Goal: Find specific page/section: Find specific page/section

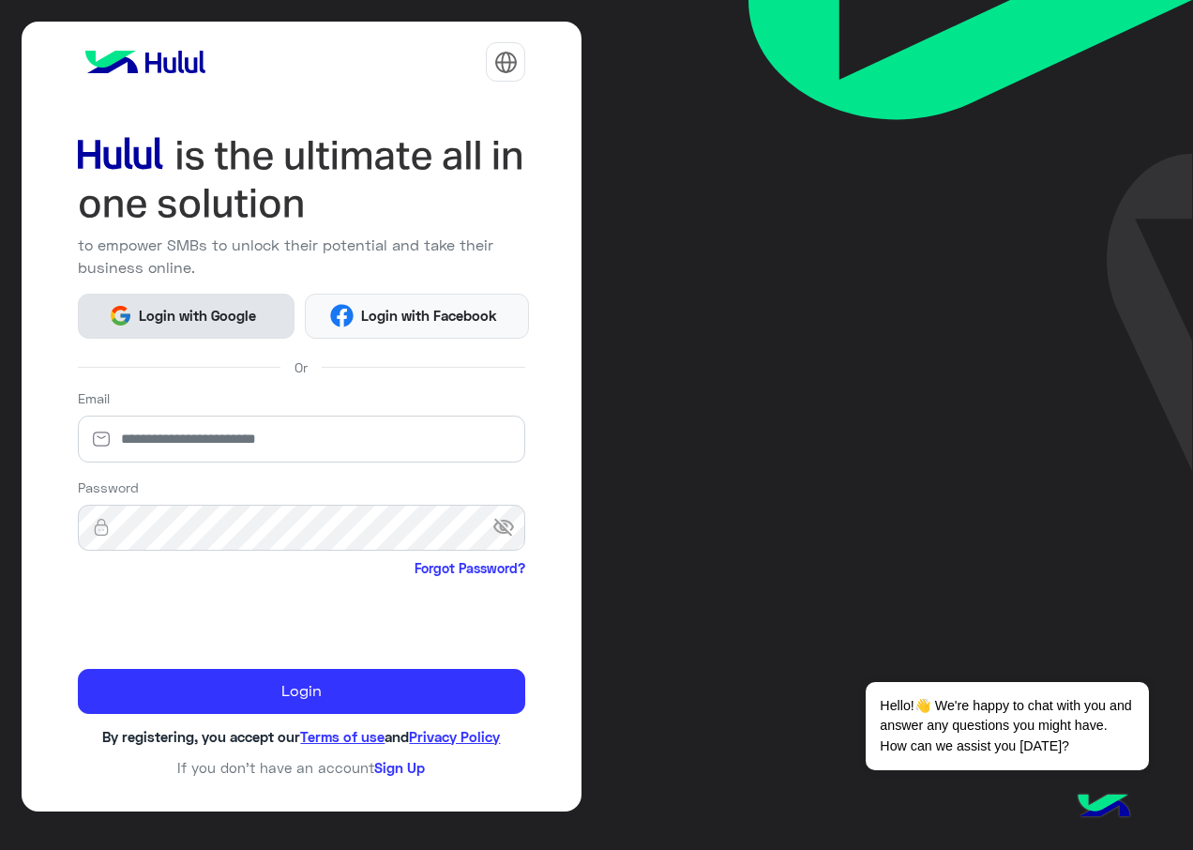
click at [220, 335] on button "Login with Google" at bounding box center [186, 316] width 217 height 45
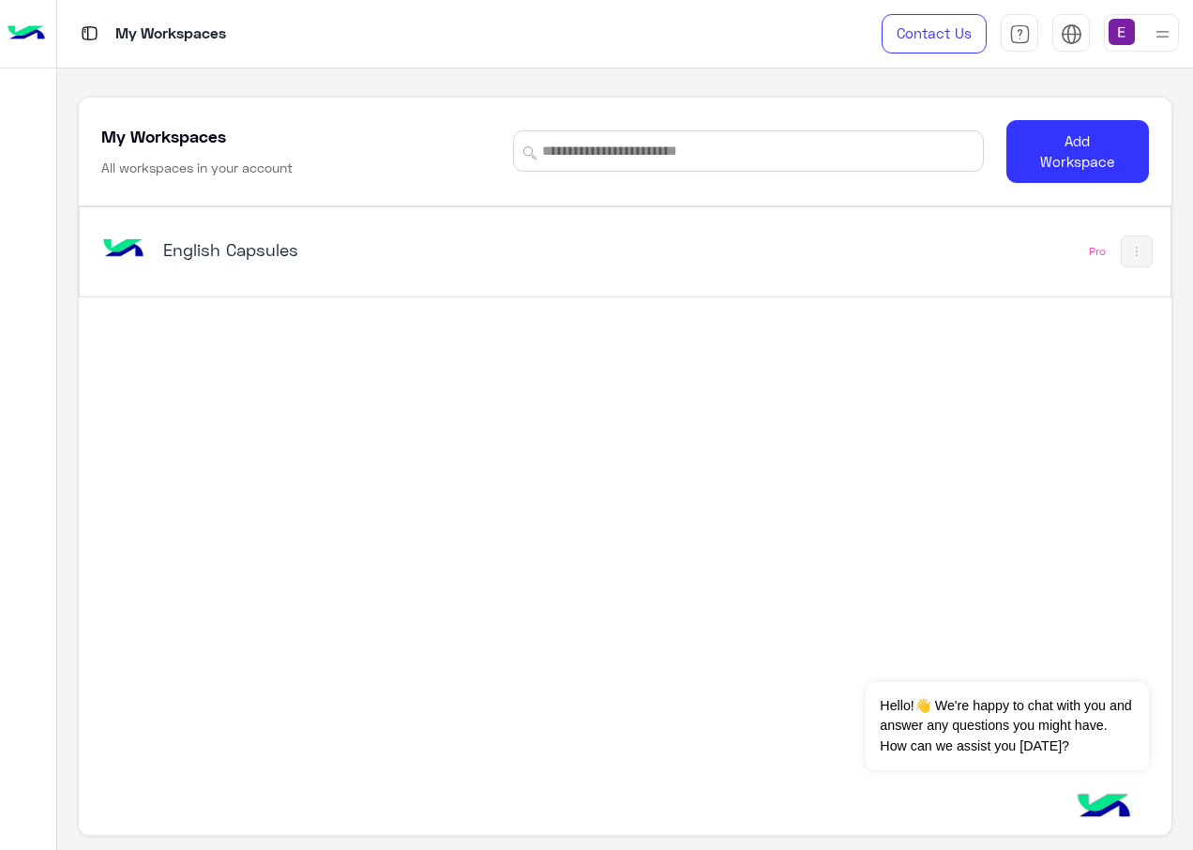
click at [232, 249] on h5 "English Capsules" at bounding box center [353, 249] width 380 height 23
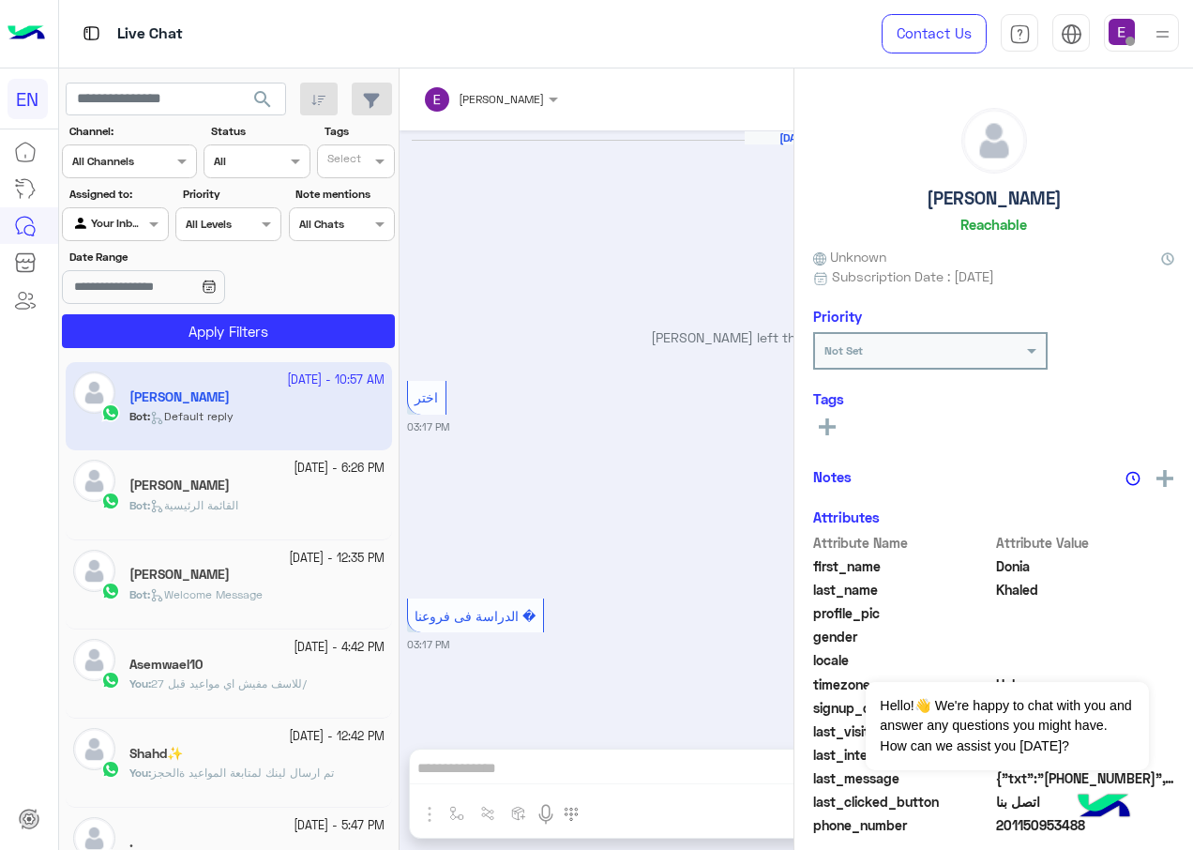
scroll to position [1957, 0]
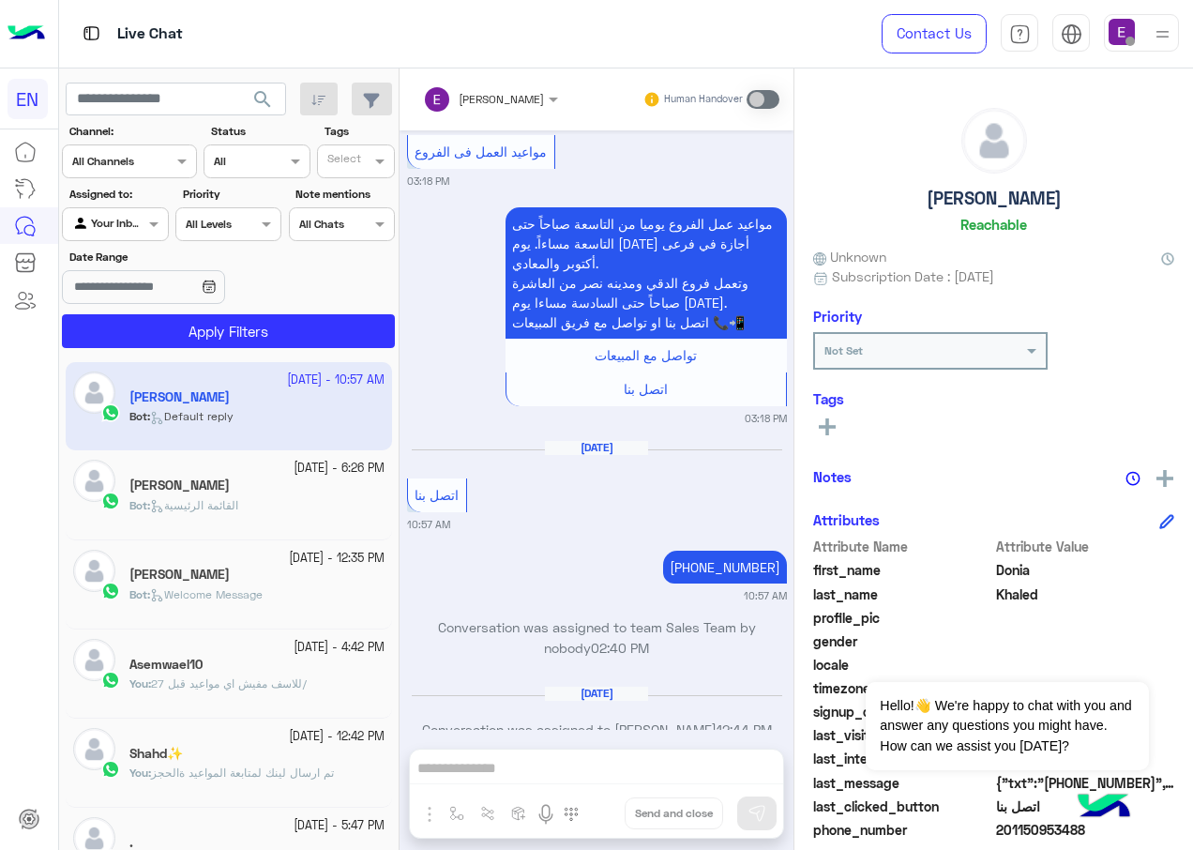
click at [141, 168] on div "Channel All Channels" at bounding box center [118, 161] width 110 height 17
click at [139, 235] on b "WhatsApp" at bounding box center [127, 234] width 65 height 16
click at [148, 103] on input "text" at bounding box center [176, 100] width 220 height 34
paste input "**********"
type input "**********"
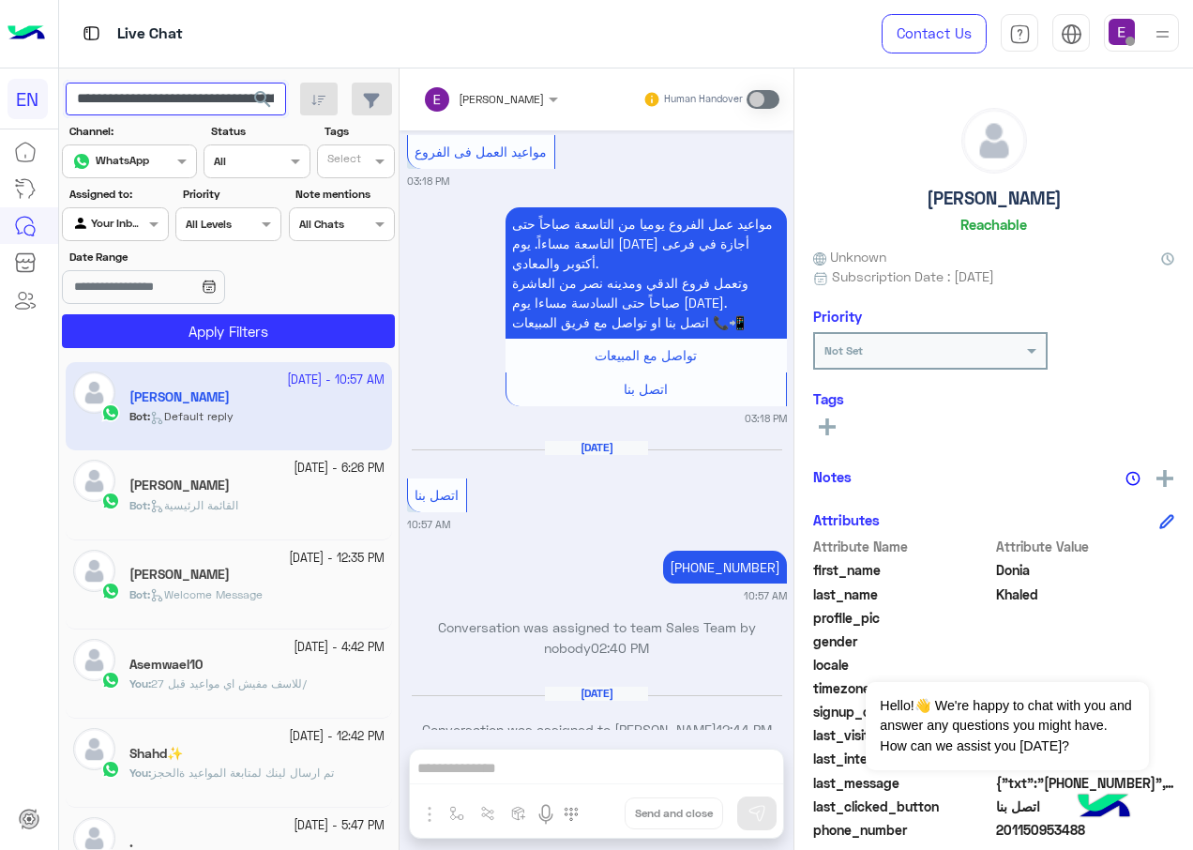
scroll to position [0, 339]
click at [185, 96] on input "**********" at bounding box center [176, 100] width 220 height 34
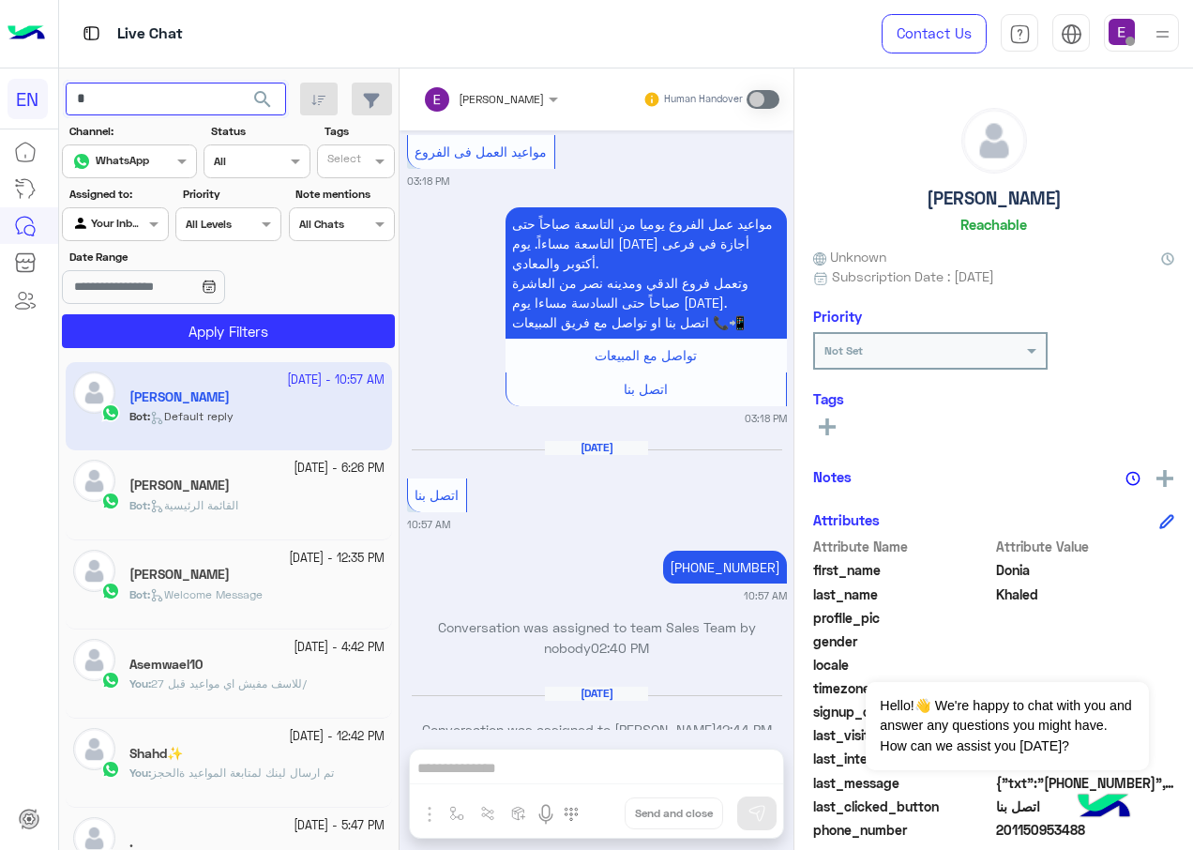
paste input "**********"
type input "**********"
click at [253, 101] on span "search" at bounding box center [262, 99] width 23 height 23
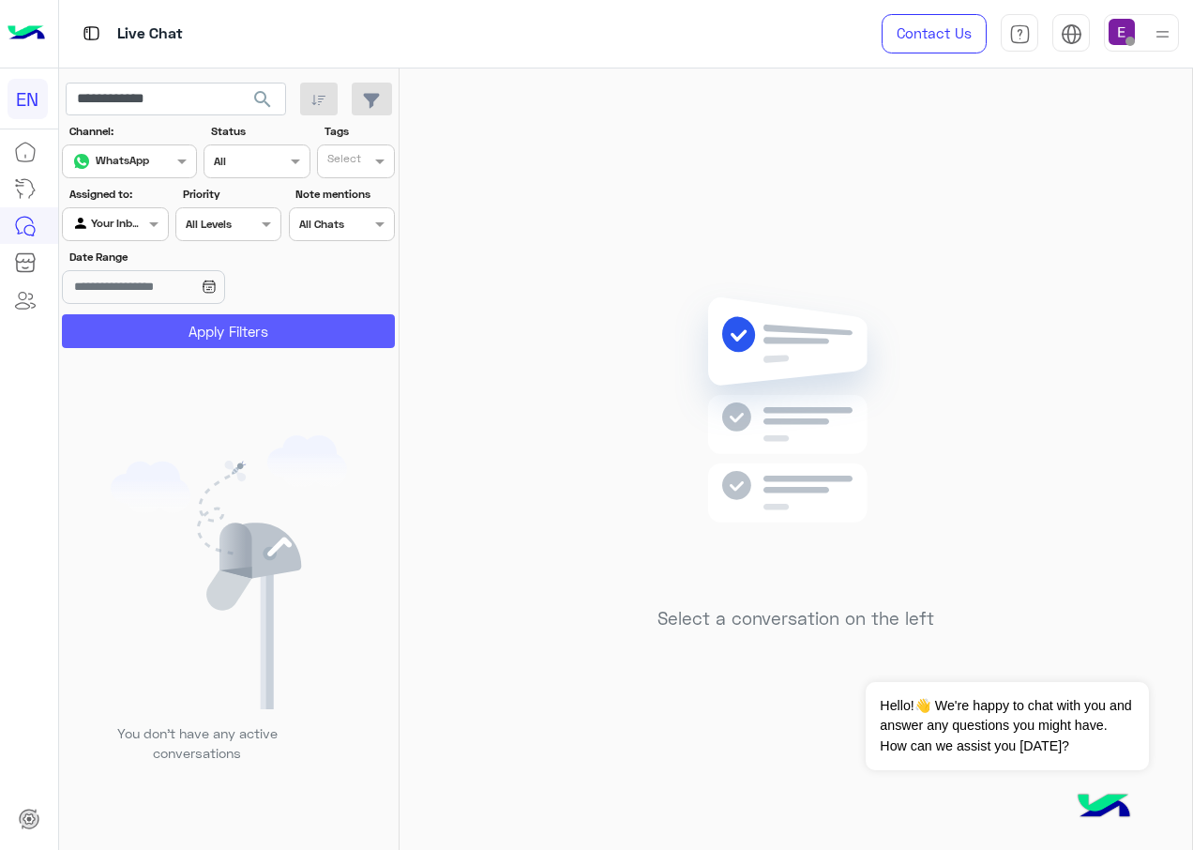
click at [258, 335] on button "Apply Filters" at bounding box center [228, 331] width 333 height 34
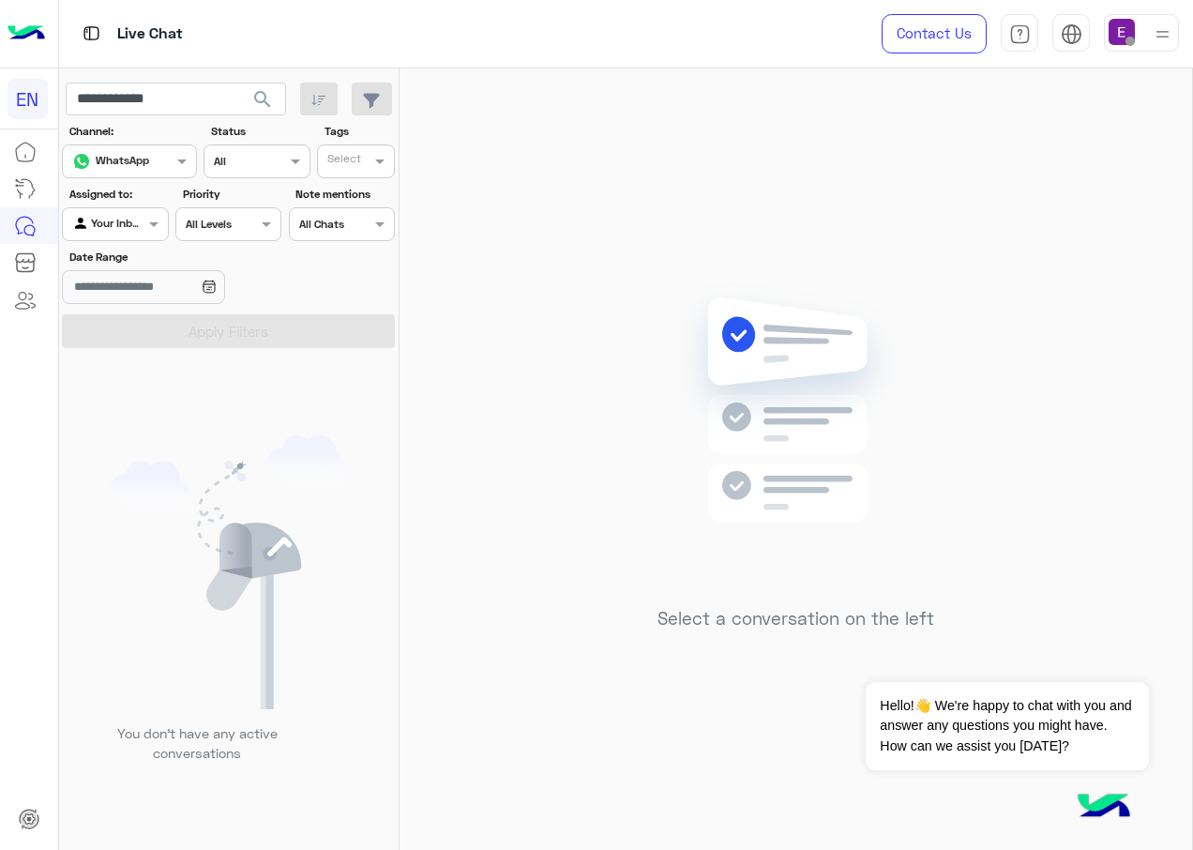
click at [272, 97] on span "search" at bounding box center [262, 99] width 23 height 23
click at [134, 226] on div at bounding box center [115, 222] width 104 height 18
click at [142, 289] on b "Unassigned" at bounding box center [125, 296] width 71 height 16
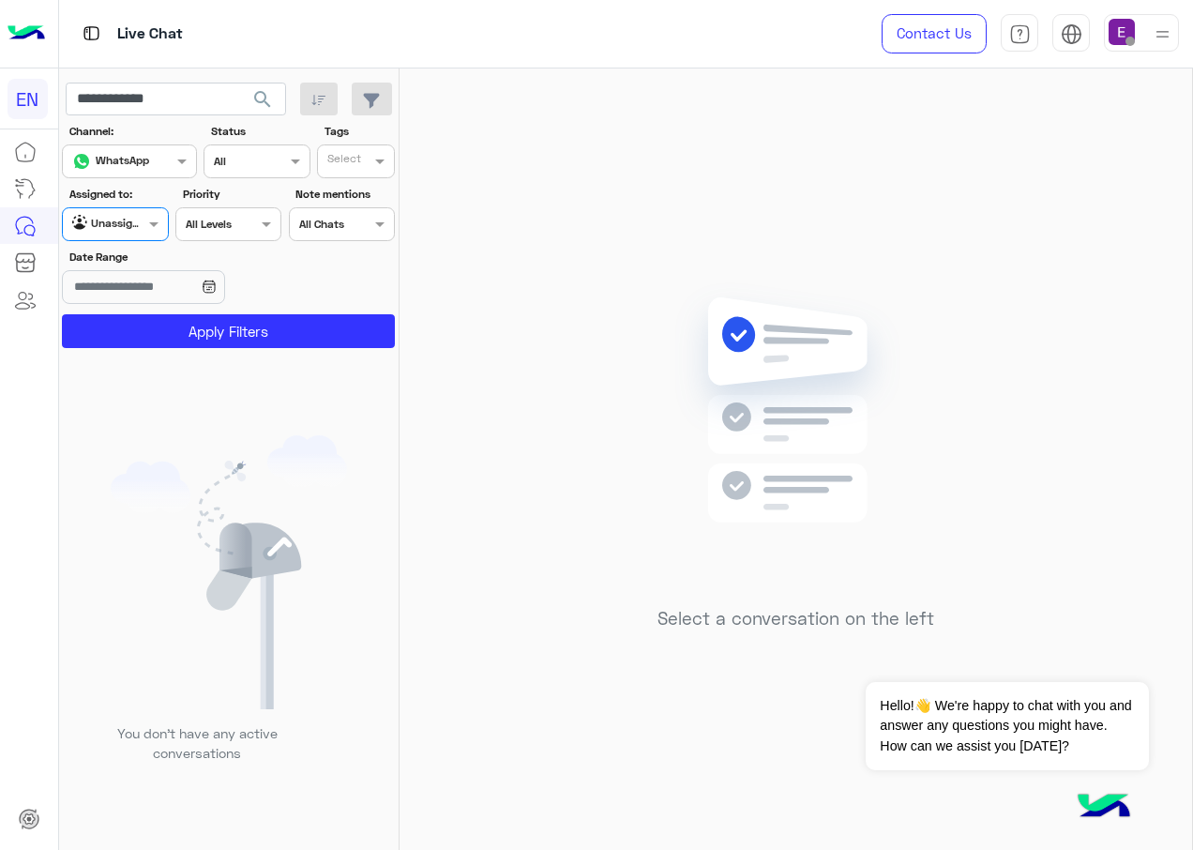
click at [274, 89] on span "search" at bounding box center [262, 99] width 23 height 23
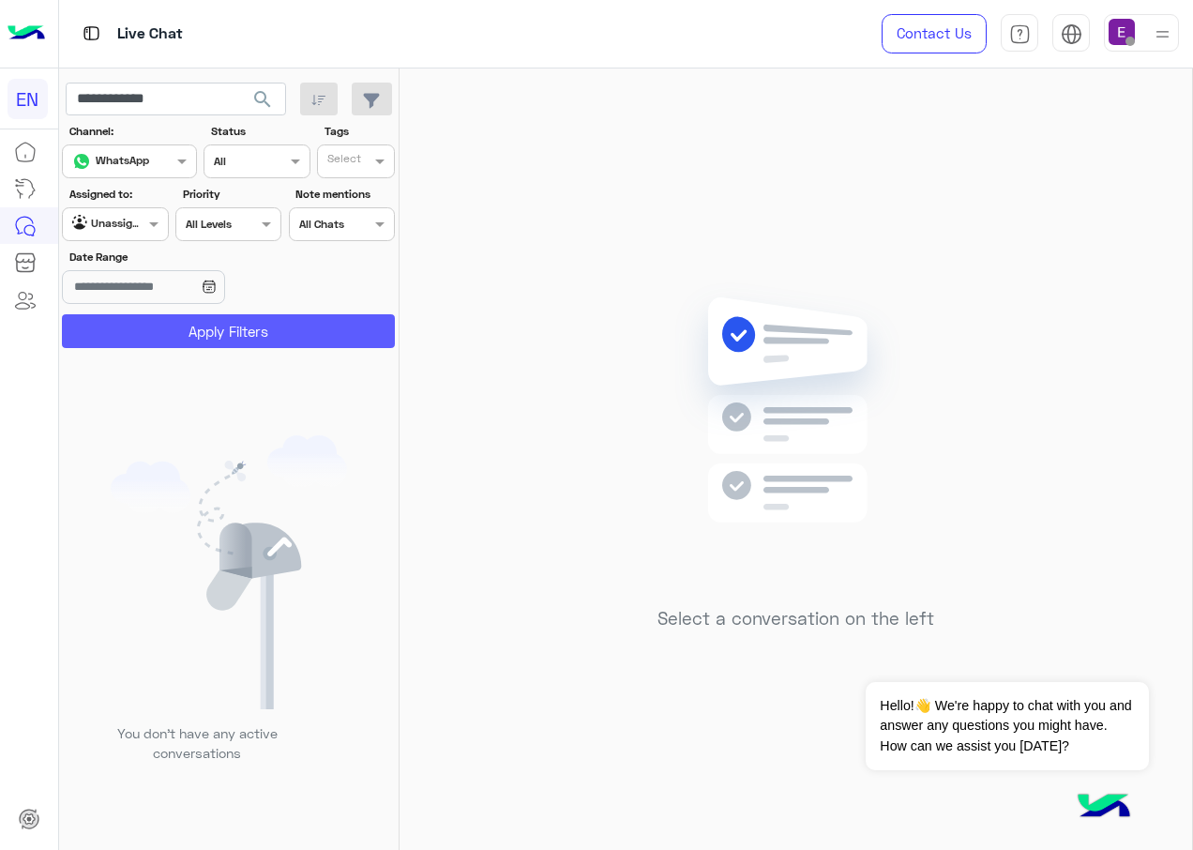
click at [250, 331] on button "Apply Filters" at bounding box center [228, 331] width 333 height 34
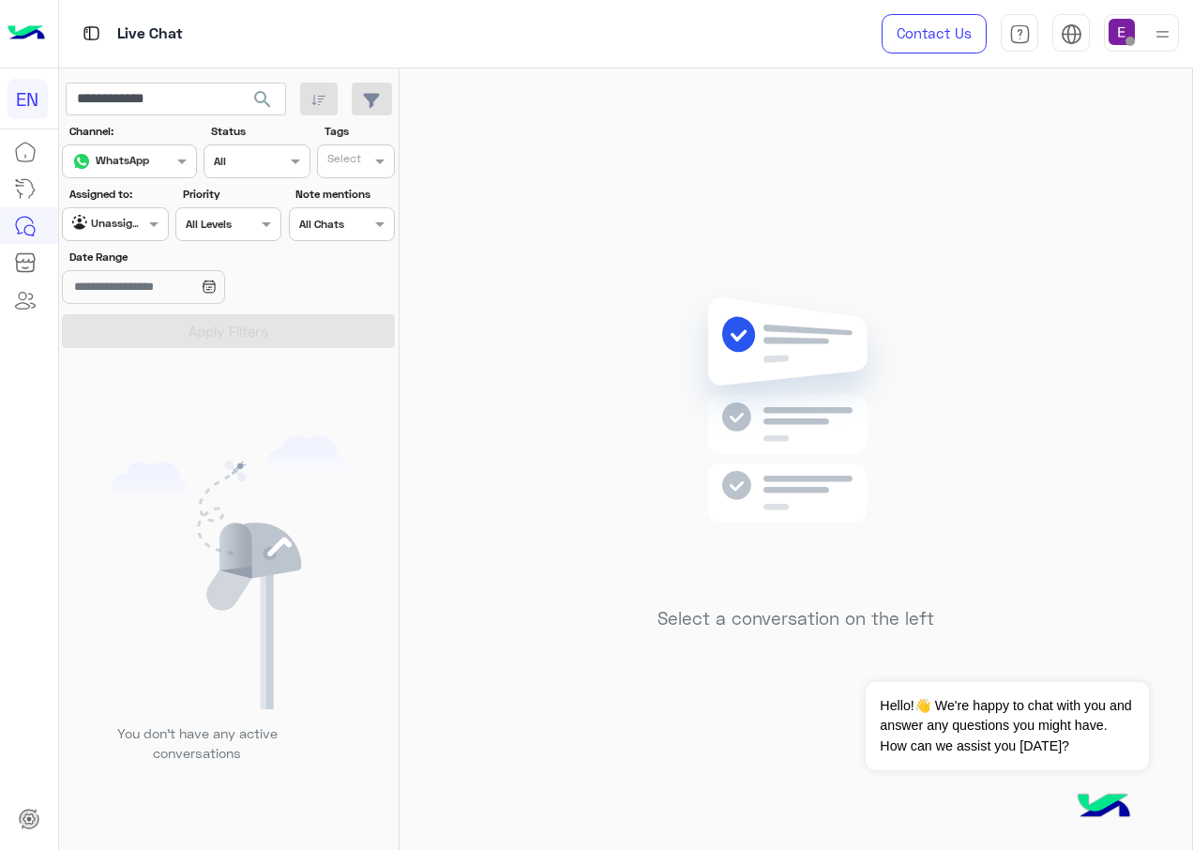
click at [255, 104] on span "search" at bounding box center [262, 99] width 23 height 23
click at [142, 220] on div at bounding box center [115, 222] width 104 height 18
click at [139, 295] on b "Unassigned" at bounding box center [125, 296] width 71 height 16
click at [128, 217] on div at bounding box center [115, 222] width 104 height 18
click at [143, 369] on b "Your Team" at bounding box center [122, 368] width 64 height 16
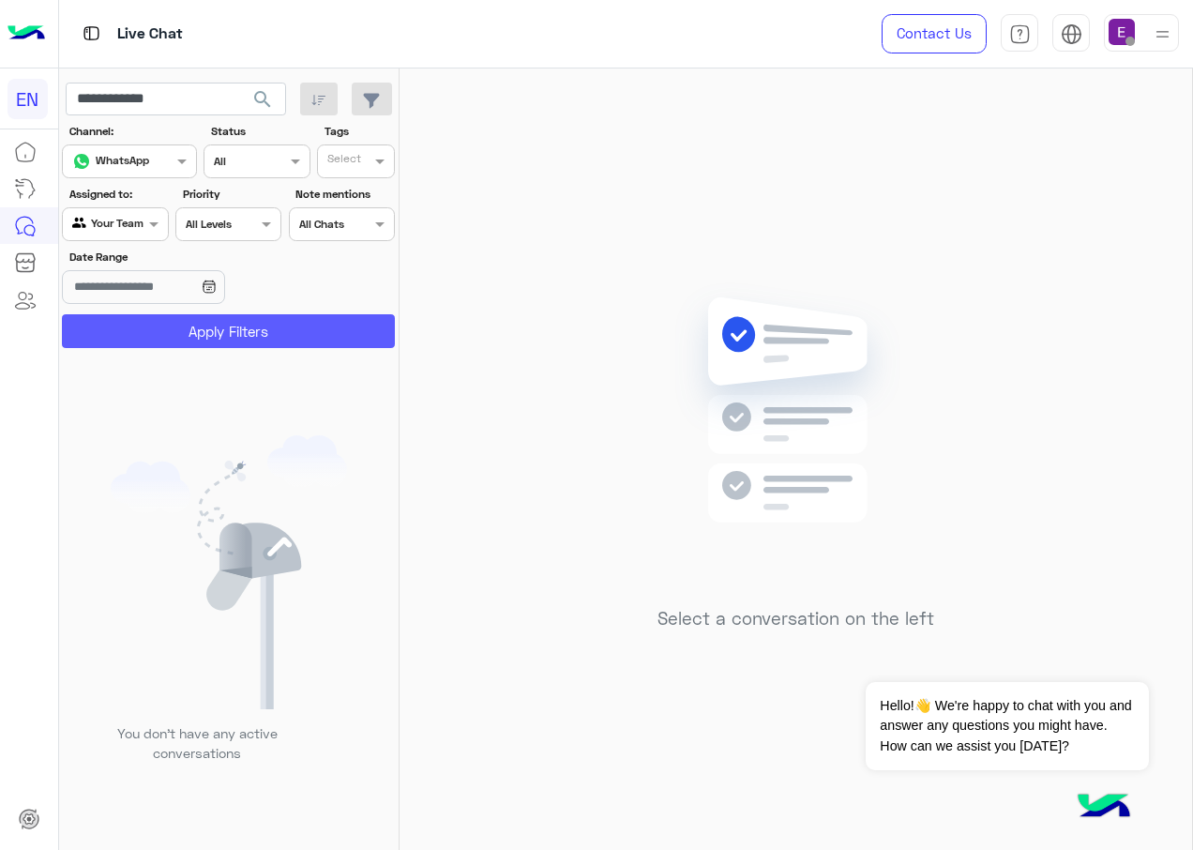
click at [191, 336] on button "Apply Filters" at bounding box center [228, 331] width 333 height 34
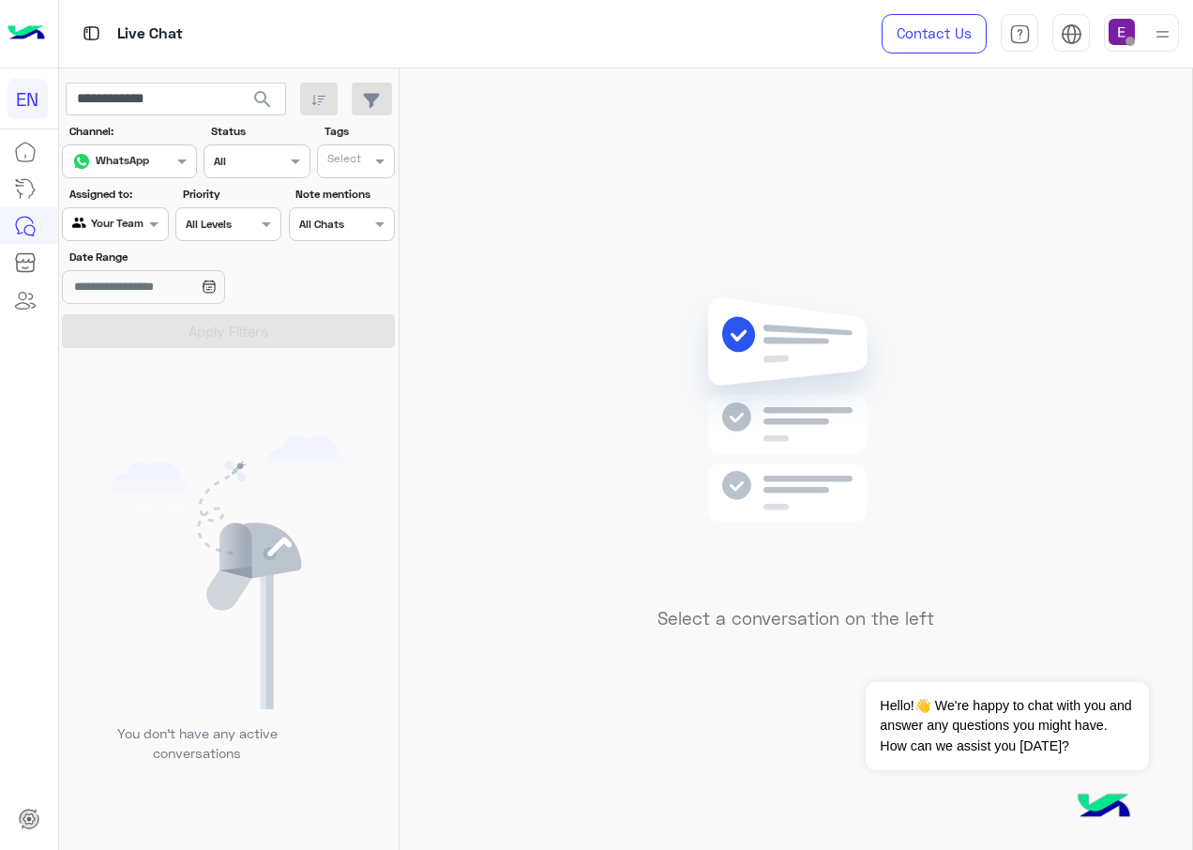
click at [258, 104] on span "search" at bounding box center [262, 99] width 23 height 23
drag, startPoint x: 556, startPoint y: 10, endPoint x: 588, endPoint y: 521, distance: 512.2
click at [500, 568] on div "Select a conversation on the left" at bounding box center [796, 462] width 793 height 789
drag, startPoint x: 925, startPoint y: 0, endPoint x: 785, endPoint y: 203, distance: 246.1
click at [785, 203] on div "Select a conversation on the left" at bounding box center [796, 462] width 793 height 789
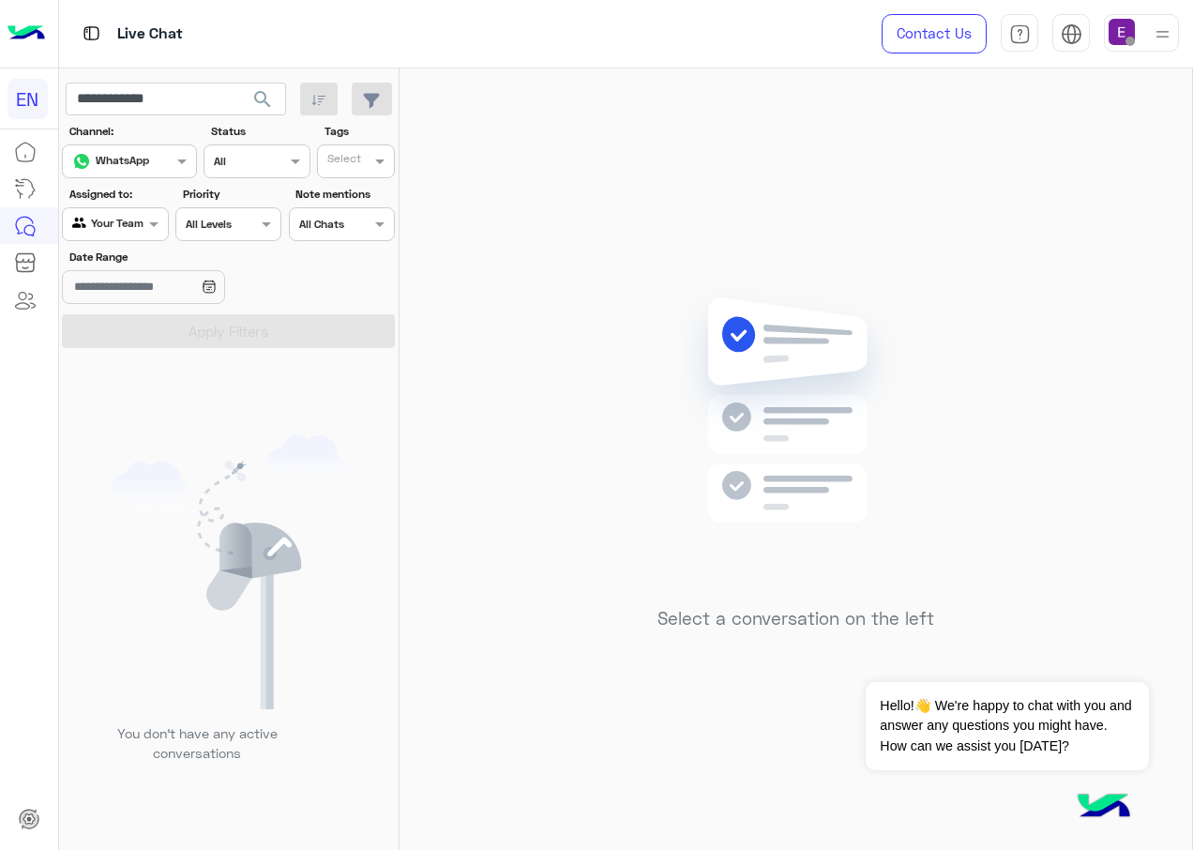
click at [451, 321] on div "Select a conversation on the left" at bounding box center [796, 462] width 793 height 789
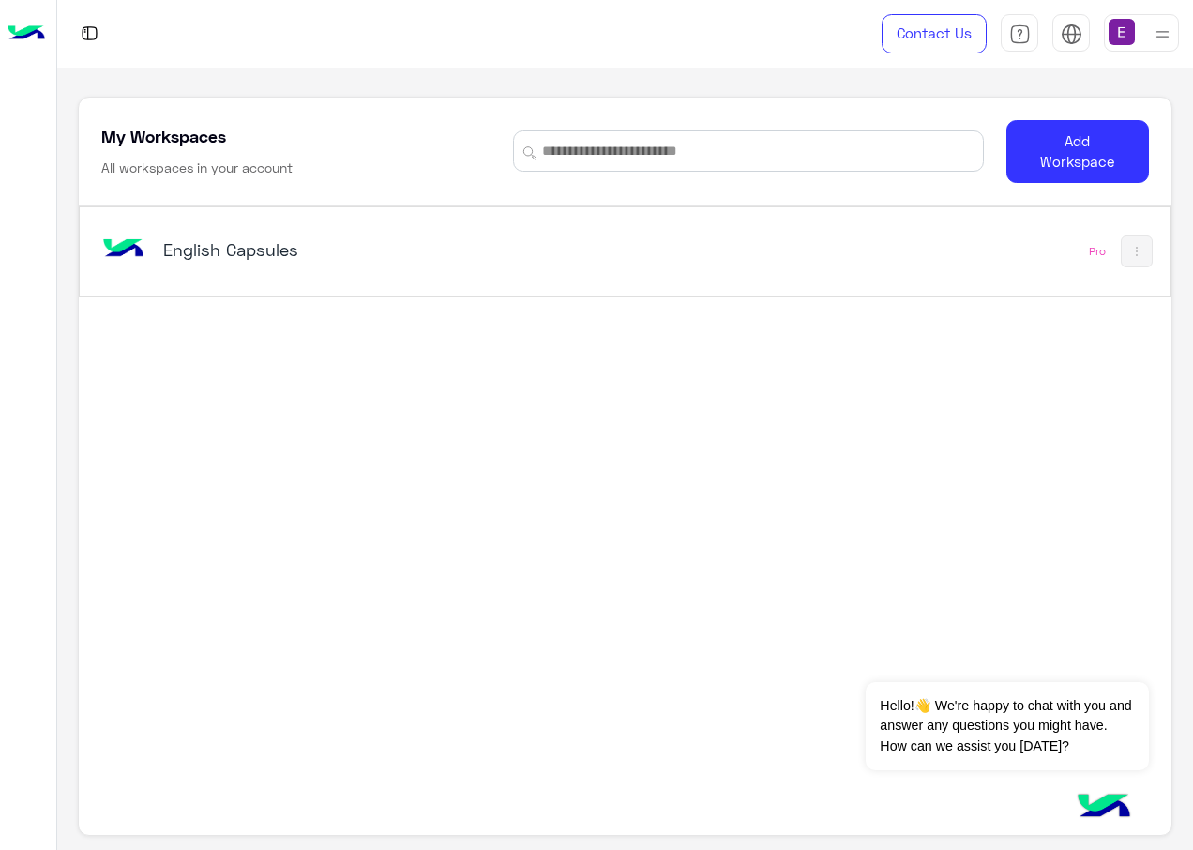
click at [228, 252] on h5 "English Capsules" at bounding box center [353, 249] width 380 height 23
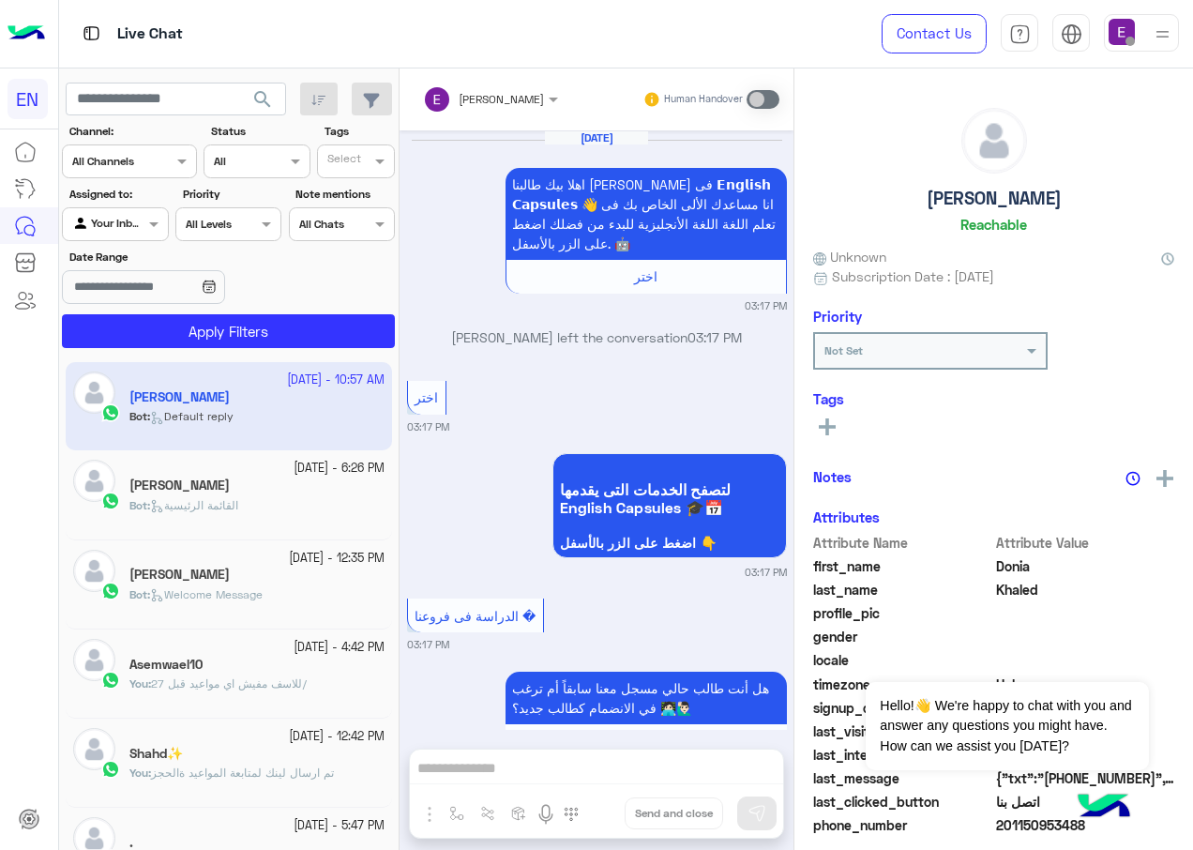
scroll to position [1976, 0]
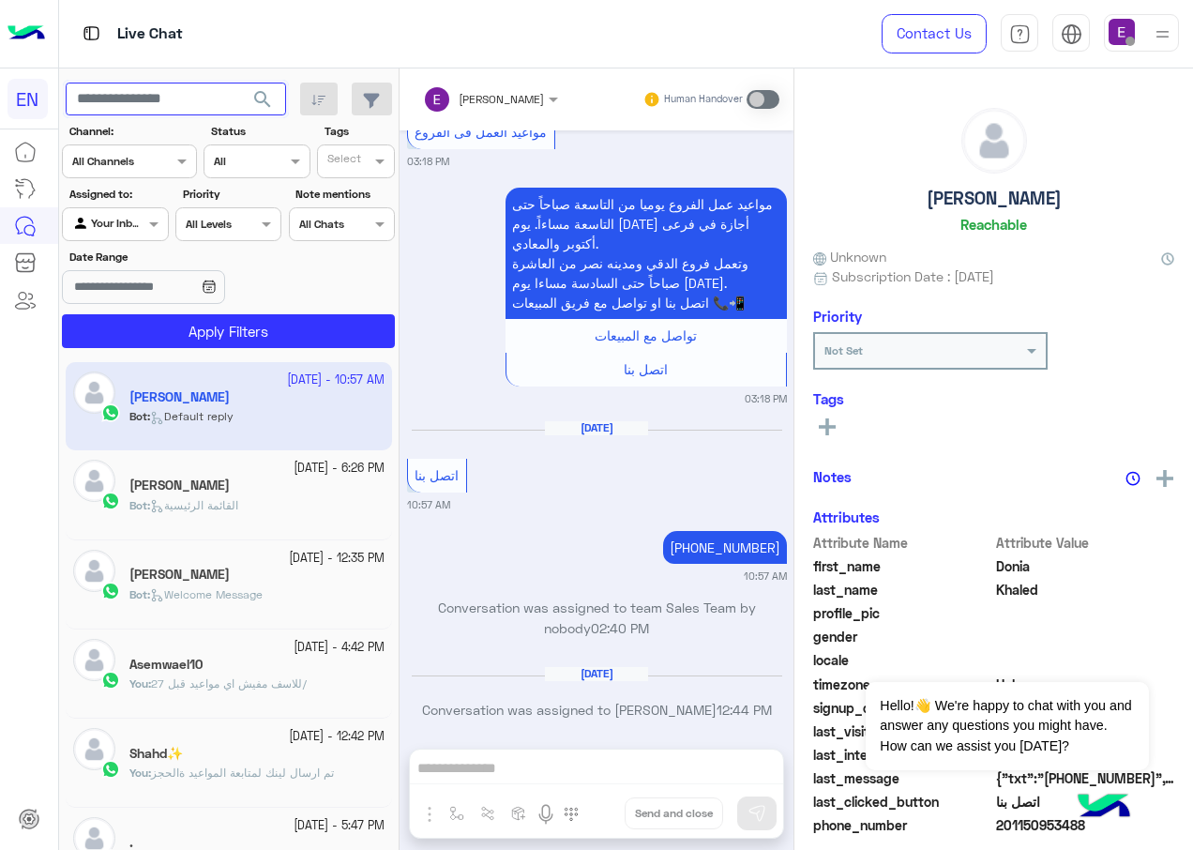
click at [177, 105] on input "text" at bounding box center [176, 100] width 220 height 34
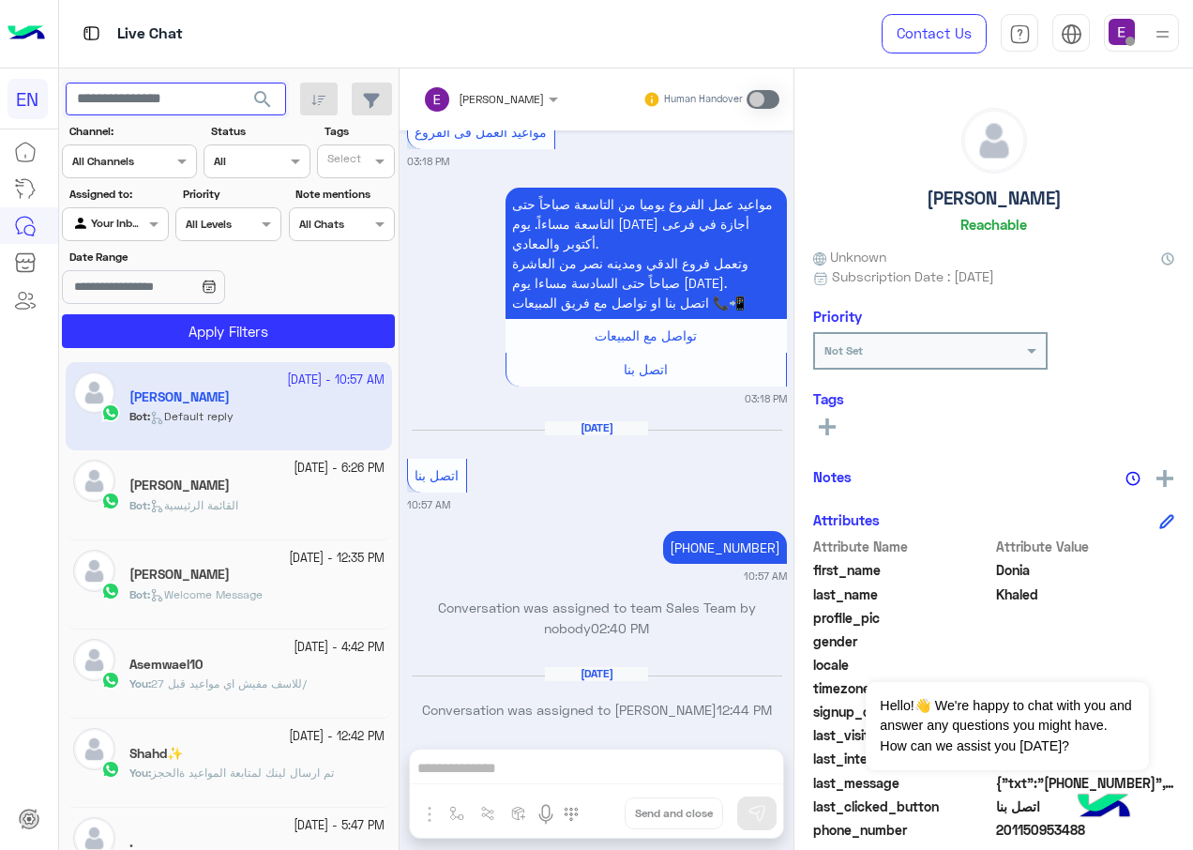
paste input "**********"
type input "**********"
click at [261, 106] on span "search" at bounding box center [262, 99] width 23 height 23
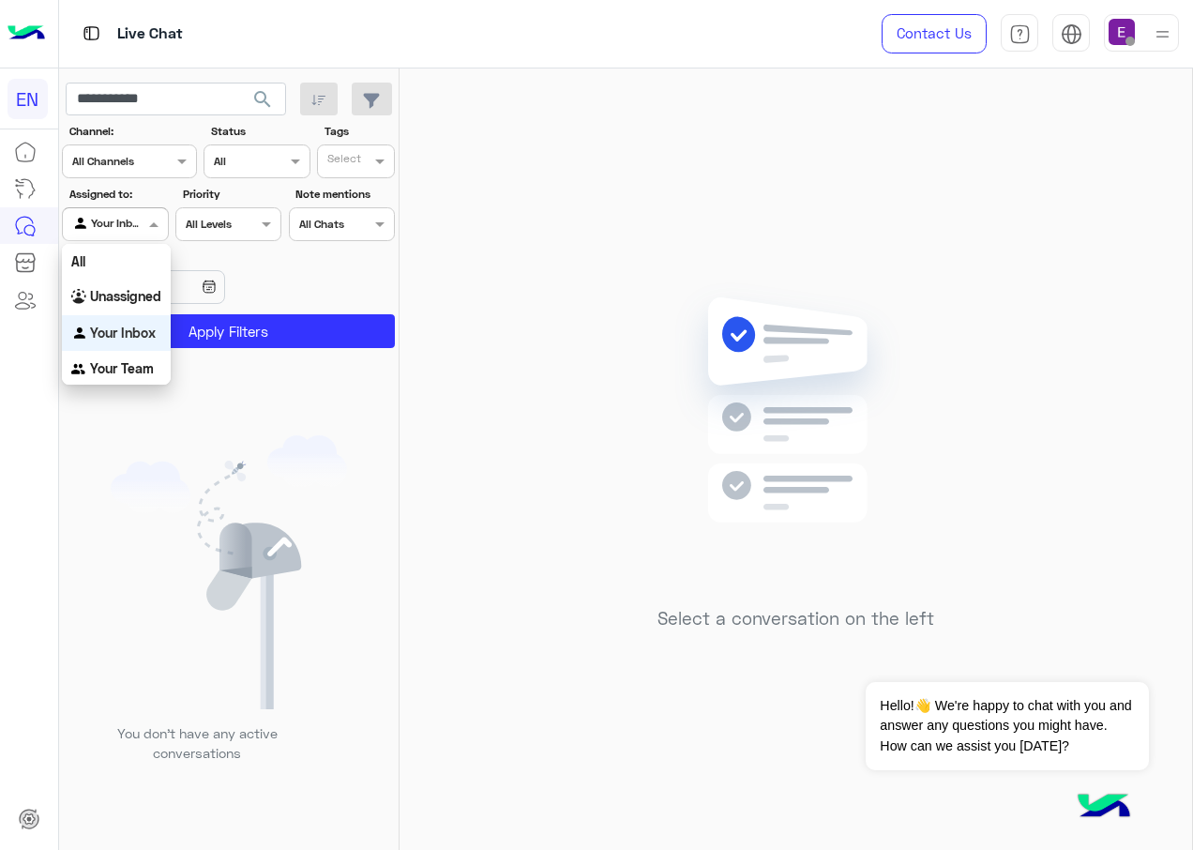
click at [134, 224] on div at bounding box center [115, 222] width 104 height 18
click at [150, 371] on b "Your Team" at bounding box center [122, 368] width 64 height 16
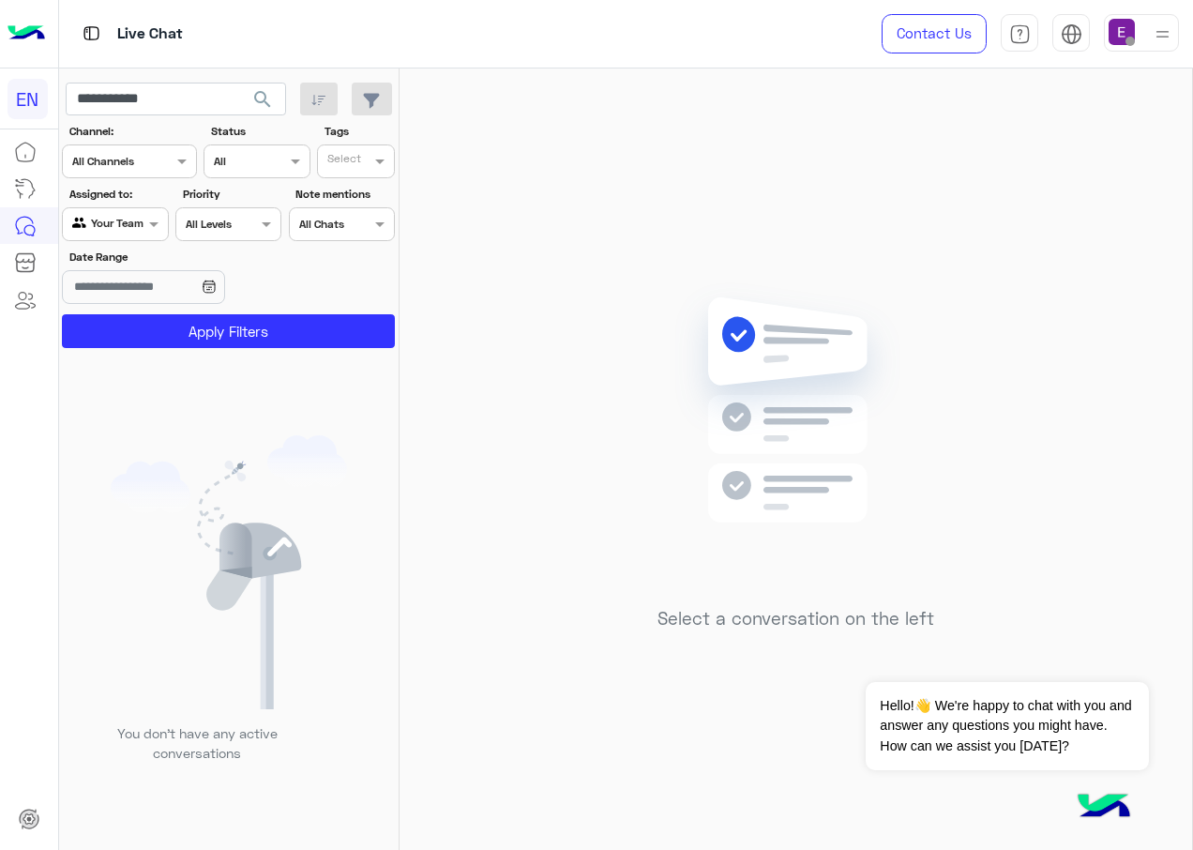
click at [267, 109] on span "search" at bounding box center [262, 99] width 23 height 23
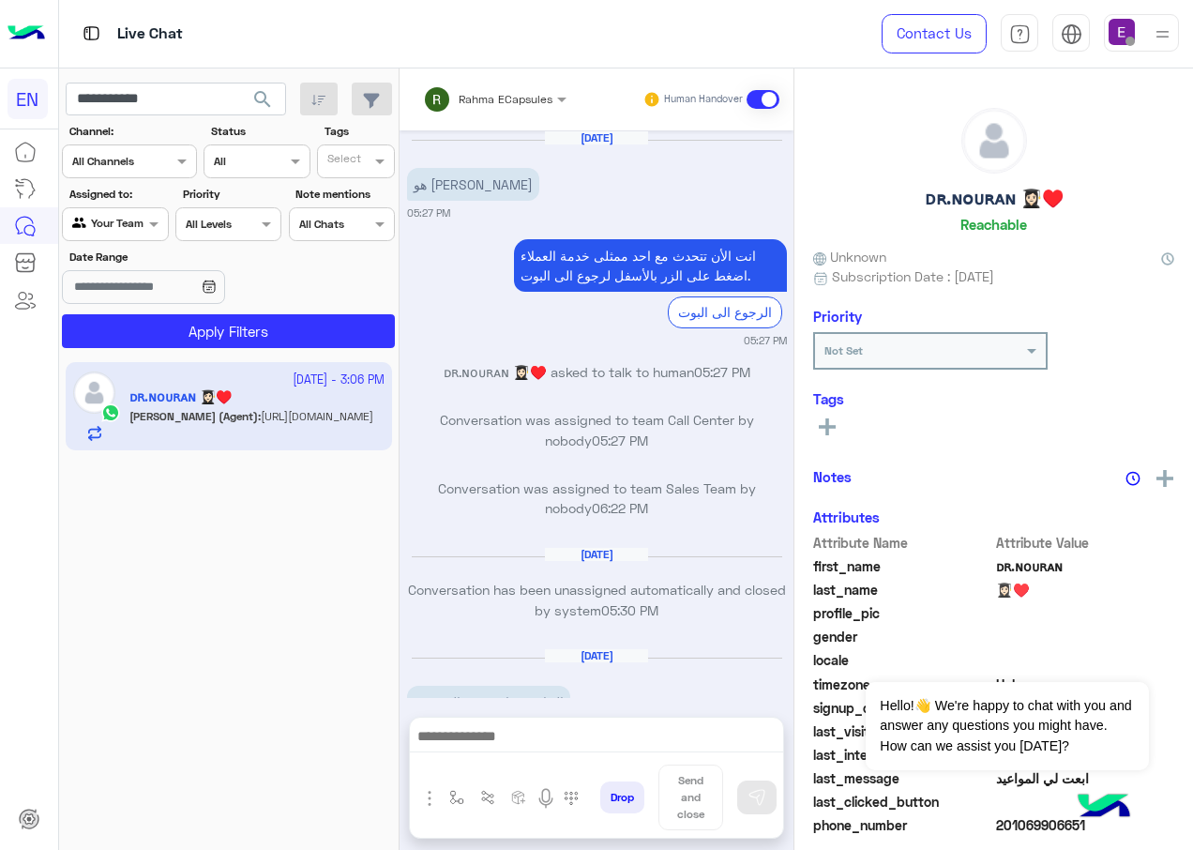
scroll to position [1975, 0]
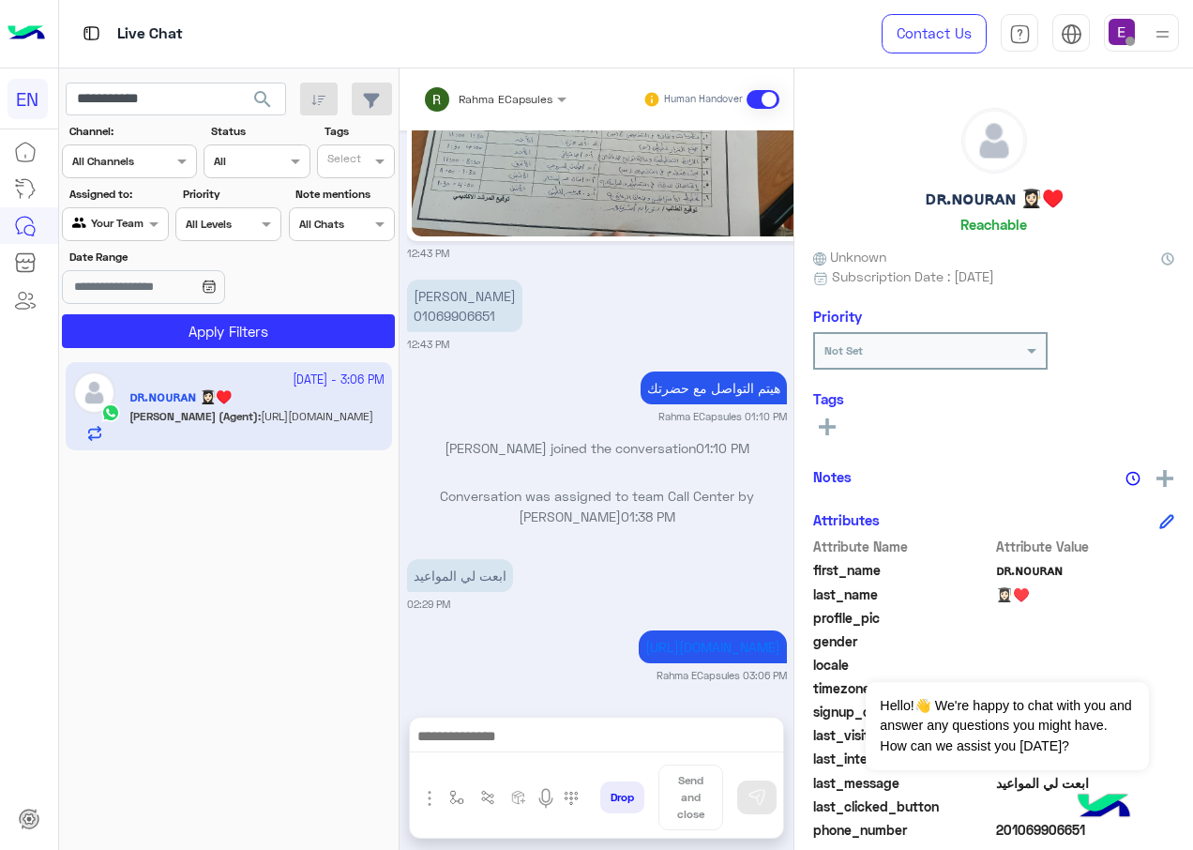
click at [657, 677] on small "Rahma ECapsules 03:06 PM" at bounding box center [722, 675] width 130 height 15
drag, startPoint x: 653, startPoint y: 677, endPoint x: 790, endPoint y: 696, distance: 138.2
click at [790, 696] on div "Aug 23, 2025 هو كام ليفيل 05:27 PM انت الأن تتحدث مع احد ممثلى خدمة العملاء اضغ…" at bounding box center [597, 413] width 394 height 567
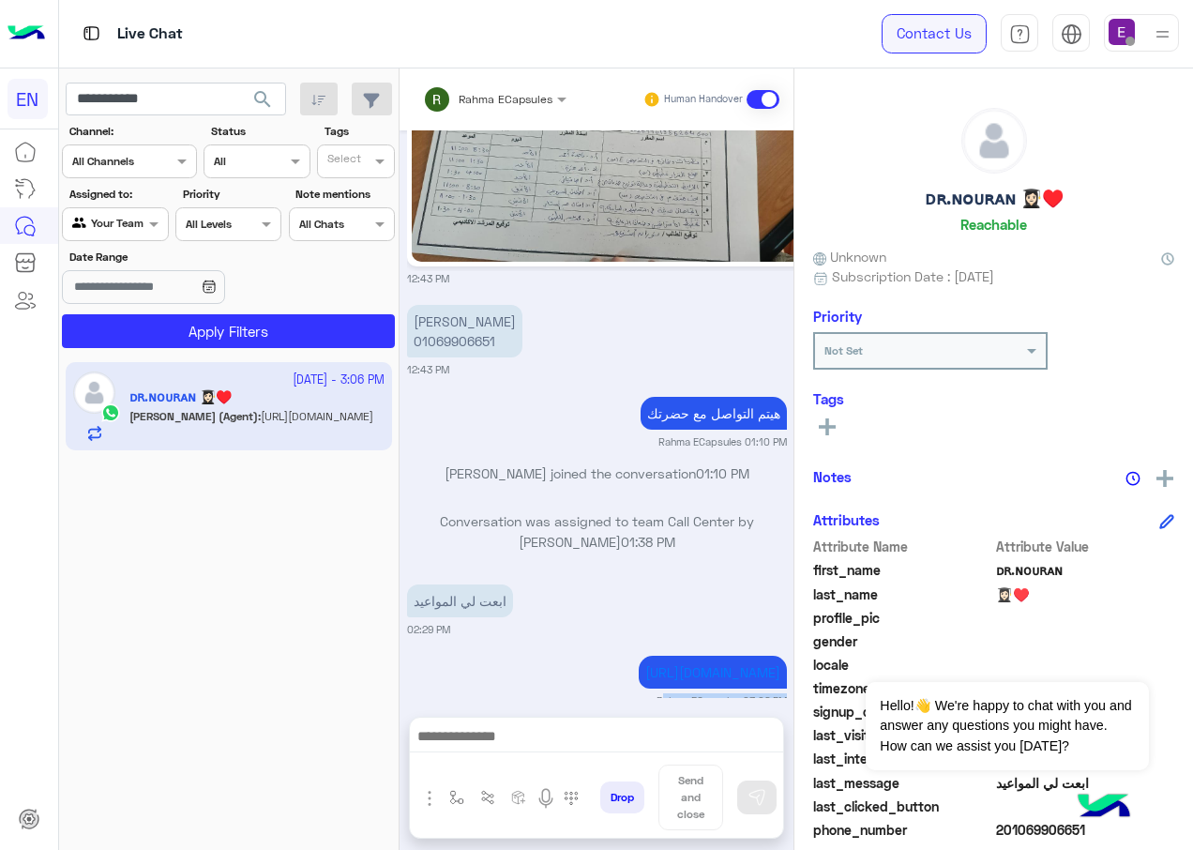
scroll to position [1881, 0]
